Goal: Information Seeking & Learning: Find specific fact

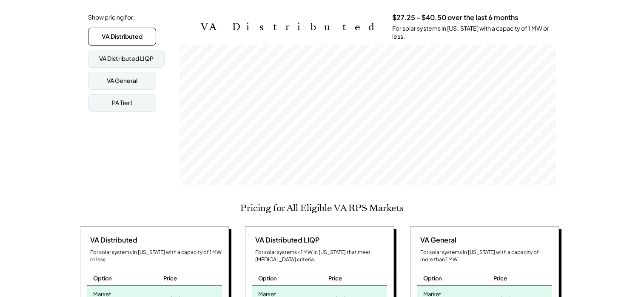
scroll to position [344, 0]
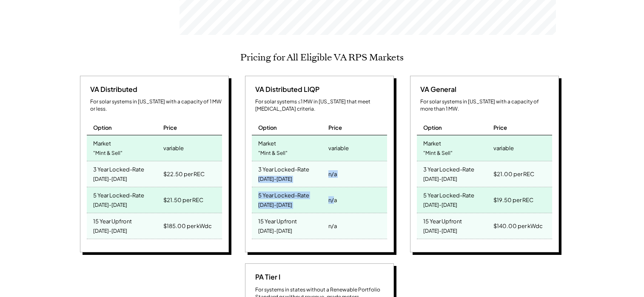
drag, startPoint x: 323, startPoint y: 161, endPoint x: 335, endPoint y: 196, distance: 36.4
click at [335, 194] on div "VA Distributed LIQP For solar systems ≤1 MW in [US_STATE] that meet [MEDICAL_DA…" at bounding box center [319, 164] width 149 height 177
click at [343, 215] on div "n/a" at bounding box center [356, 226] width 61 height 26
drag, startPoint x: 485, startPoint y: 209, endPoint x: 562, endPoint y: 219, distance: 78.0
click at [561, 219] on div "VA General For solar systems in [US_STATE] with a capacity of more than 1 MW. O…" at bounding box center [485, 165] width 157 height 179
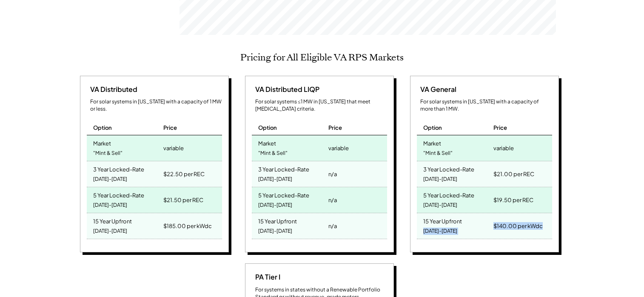
click at [566, 196] on div "Pricing for All Eligible VA RPS Markets VA Distributed For solar systems in [US…" at bounding box center [321, 251] width 489 height 399
click at [501, 76] on div "VA General For solar systems in [US_STATE] with a capacity of more than 1 MW. O…" at bounding box center [484, 164] width 149 height 177
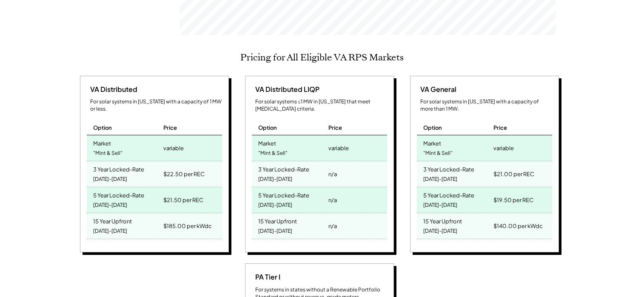
click at [492, 57] on div "Pricing for All Eligible VA RPS Markets VA Distributed For solar systems in [US…" at bounding box center [321, 251] width 489 height 399
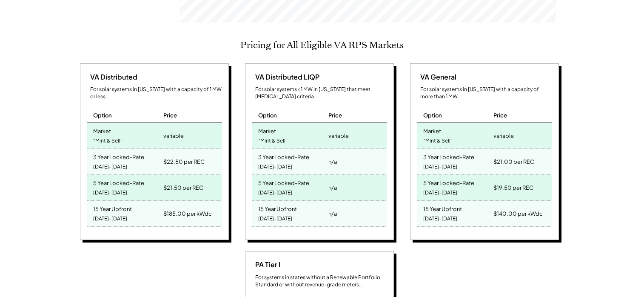
scroll to position [358, 0]
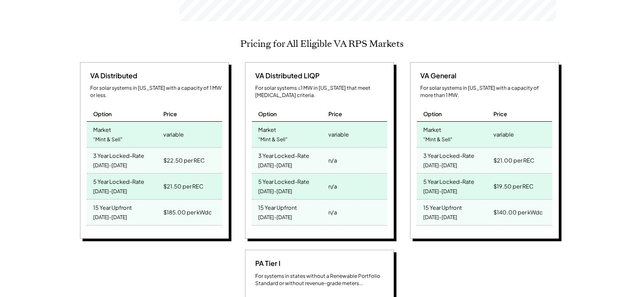
click at [462, 215] on div "VA General For solar systems in [US_STATE] with a capacity of more than 1 MW. O…" at bounding box center [484, 150] width 149 height 177
drag, startPoint x: 487, startPoint y: 195, endPoint x: 514, endPoint y: 195, distance: 27.2
click at [514, 199] on div "15 Year Upfront [DATE]-[DATE] $140.00 per kWdc" at bounding box center [484, 212] width 135 height 26
click at [521, 206] on div "$140.00 per kWdc" at bounding box center [517, 212] width 49 height 12
click at [60, 230] on div "[US_STATE] SREC Market Pricing View other state pricing See your estimated SREC…" at bounding box center [322, 297] width 644 height 1065
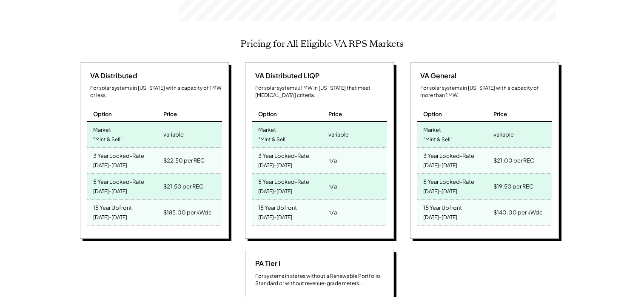
click at [457, 38] on div "Pricing for All Eligible VA RPS Markets VA Distributed For solar systems in [US…" at bounding box center [321, 237] width 489 height 399
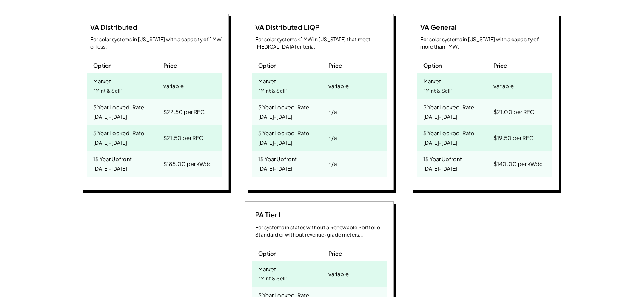
scroll to position [407, 0]
click at [71, 186] on div "[US_STATE] SREC Market Pricing View other state pricing See your estimated SREC…" at bounding box center [322, 248] width 644 height 1065
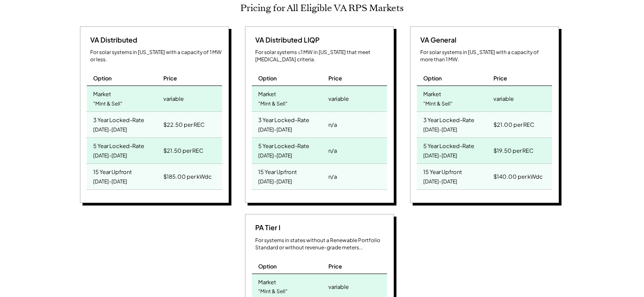
scroll to position [394, 0]
click at [37, 84] on div "[US_STATE] SREC Market Pricing View other state pricing See your estimated SREC…" at bounding box center [322, 261] width 644 height 1065
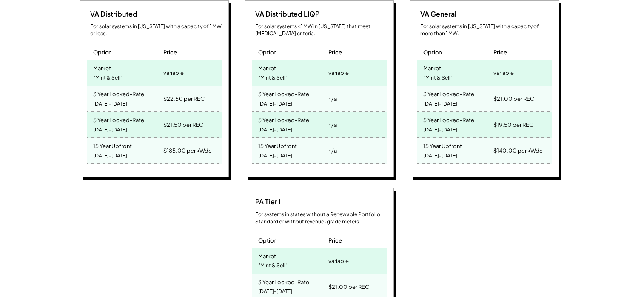
scroll to position [421, 0]
click at [453, 246] on div "PA Tier I For systems in states without a Renewable Portfolio Standard or witho…" at bounding box center [320, 276] width 487 height 179
click at [576, 59] on div "[US_STATE] SREC Market Pricing View other state pricing See your estimated SREC…" at bounding box center [322, 235] width 644 height 1065
